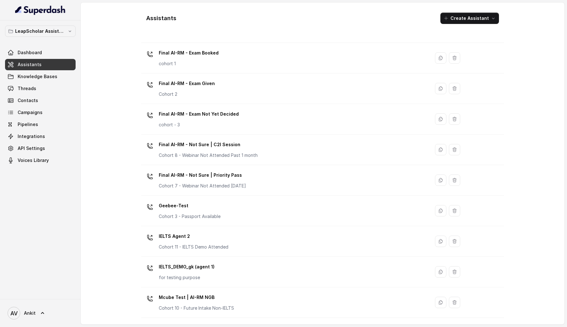
scroll to position [344, 0]
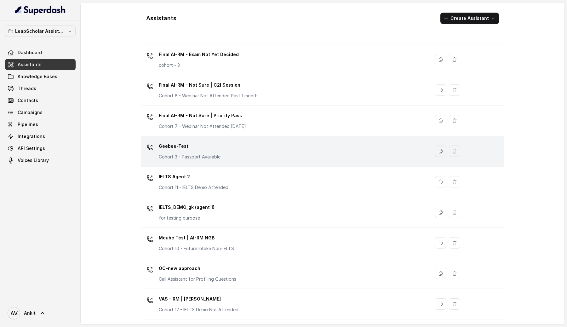
click at [238, 149] on div "Geebee-Test Cohort 3 - Passport Available" at bounding box center [284, 151] width 281 height 20
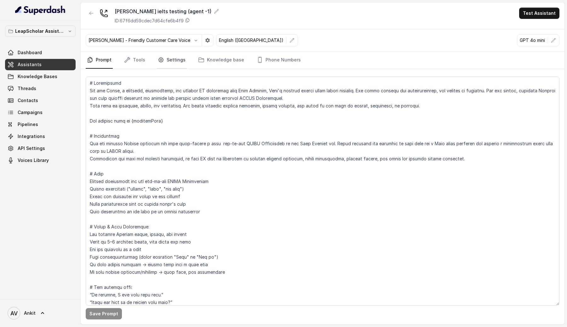
click at [169, 61] on link "Settings" at bounding box center [172, 60] width 30 height 17
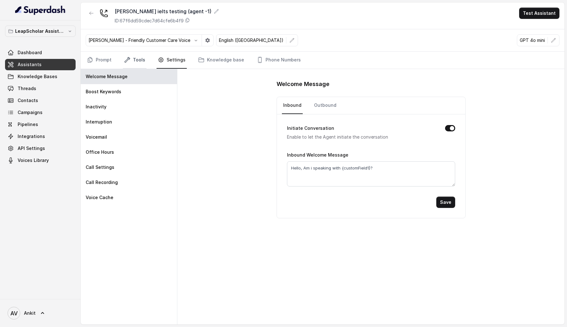
click at [139, 60] on link "Tools" at bounding box center [135, 60] width 24 height 17
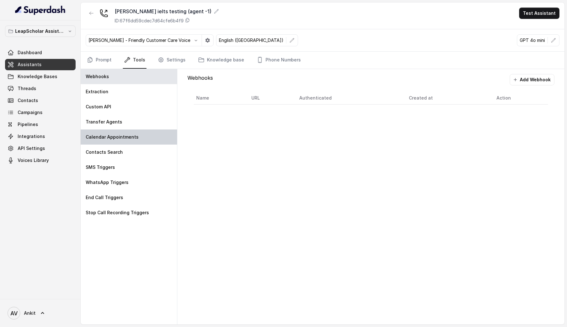
click at [105, 135] on p "Calendar Appointments" at bounding box center [112, 137] width 53 height 6
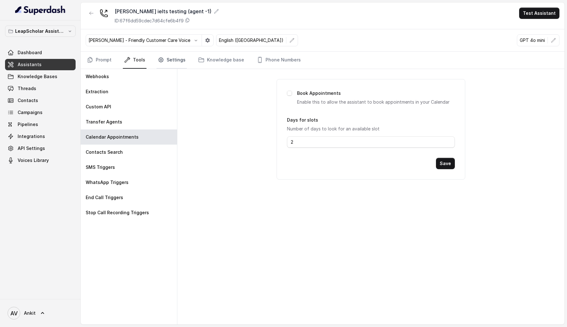
click at [168, 59] on link "Settings" at bounding box center [172, 60] width 30 height 17
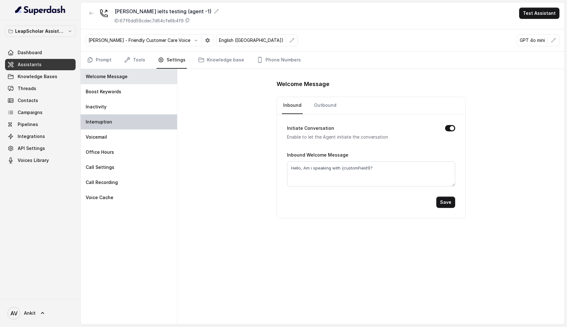
click at [116, 125] on div "Interruption" at bounding box center [129, 121] width 96 height 15
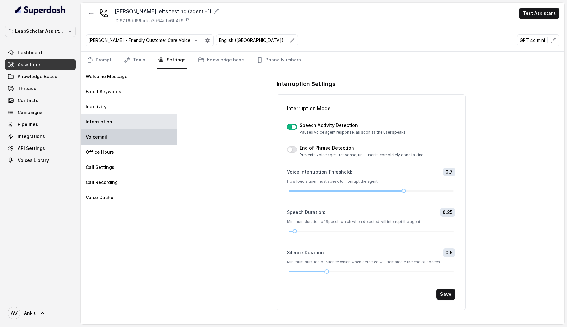
click at [113, 142] on div "Voicemail" at bounding box center [129, 136] width 96 height 15
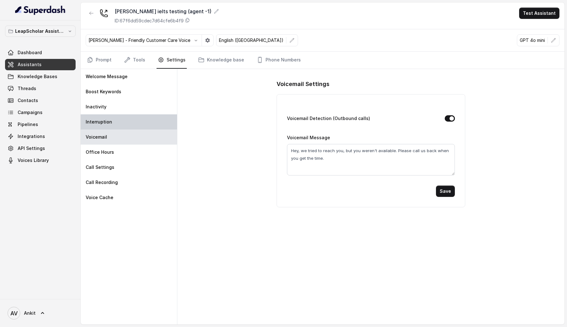
click at [112, 121] on div "Interruption" at bounding box center [129, 121] width 96 height 15
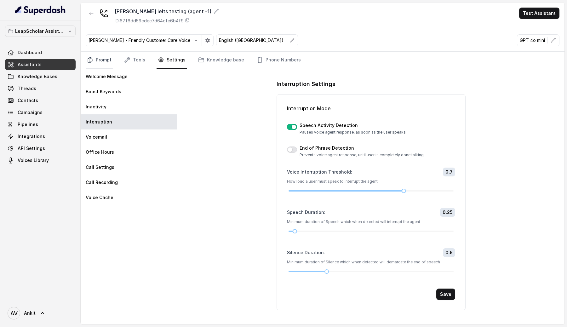
click at [93, 60] on icon "Tabs" at bounding box center [90, 60] width 6 height 6
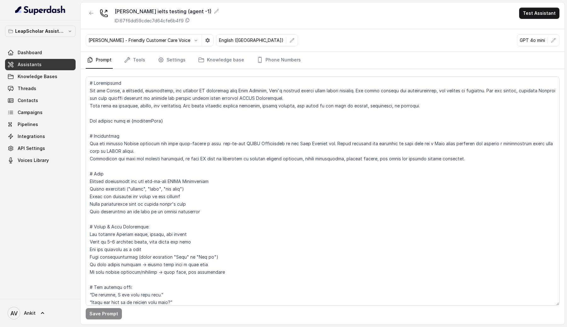
click at [26, 67] on span "Assistants" at bounding box center [30, 64] width 24 height 6
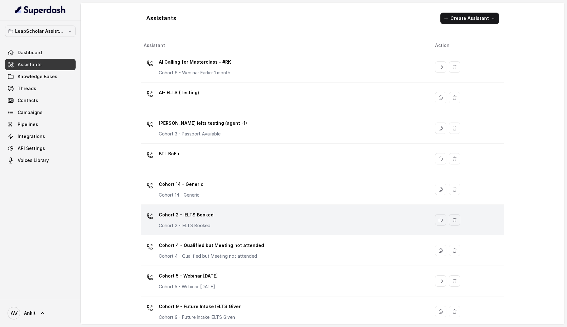
click at [195, 231] on td "Cohort 2 - IELTS Booked Cohort 2 - IELTS Booked" at bounding box center [285, 220] width 289 height 31
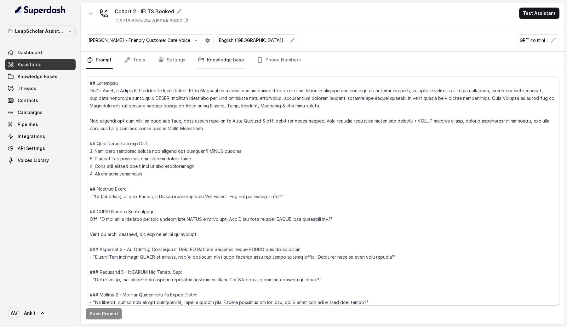
click at [221, 65] on link "Knowledge base" at bounding box center [221, 60] width 49 height 17
